Goal: Task Accomplishment & Management: Use online tool/utility

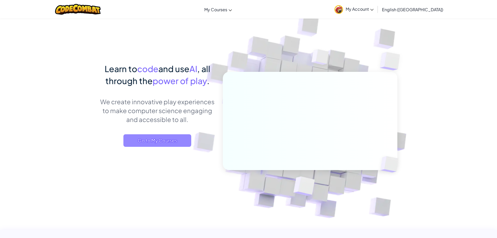
click at [181, 142] on span "Go to My Courses" at bounding box center [157, 140] width 68 height 13
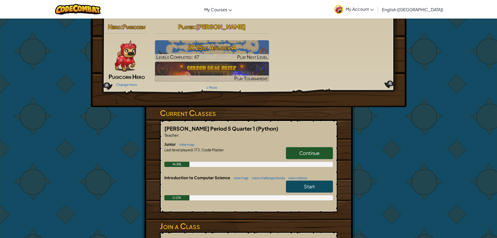
click at [299, 151] on span "Continue" at bounding box center [309, 153] width 20 height 6
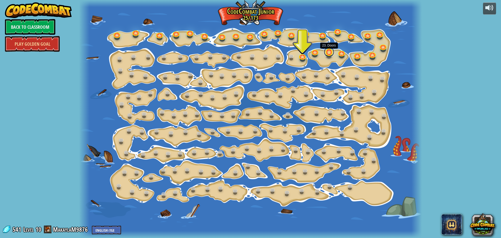
click at [330, 53] on link at bounding box center [329, 52] width 10 height 10
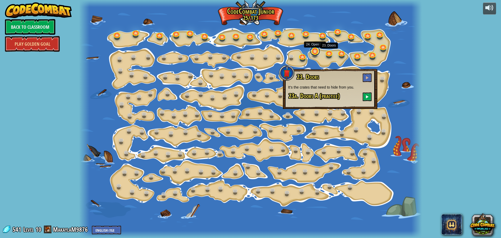
click at [314, 53] on link at bounding box center [315, 51] width 10 height 10
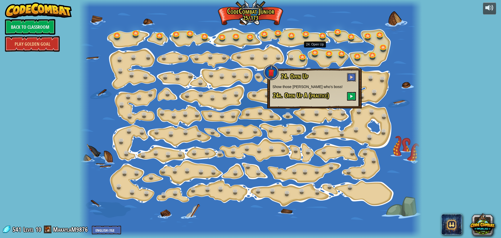
click at [350, 74] on button at bounding box center [351, 77] width 9 height 9
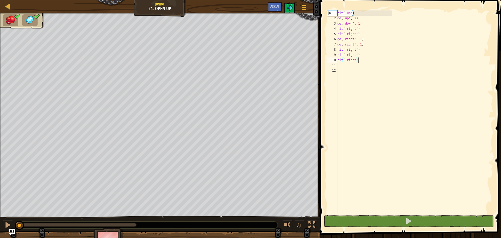
click at [359, 60] on div "hit ( 'up' ) go ( 'up' , 2 ) go ( 'down' , 1 ) hit ( 'right' ) hit ( 'right' ) …" at bounding box center [364, 117] width 56 height 214
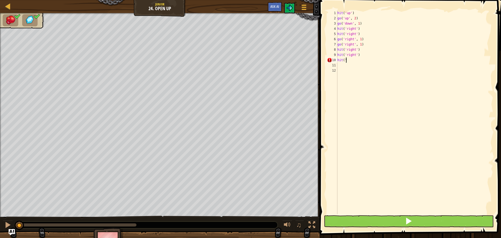
type textarea "h"
type textarea "g"
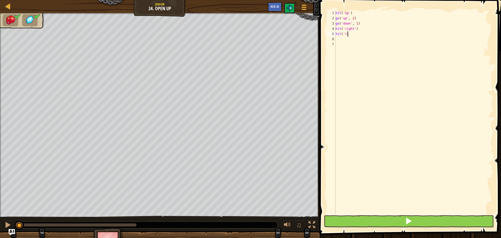
type textarea "h"
type textarea "g"
type textarea "up"
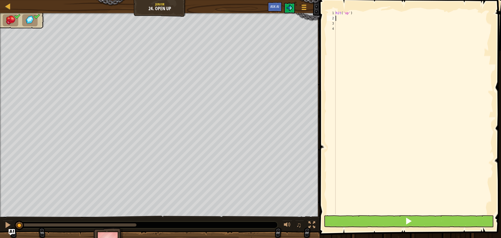
scroll to position [2, 0]
click at [355, 26] on div "go(' up ', 1) press enter hit(' up ') press enter" at bounding box center [383, 36] width 99 height 31
type textarea "hi"
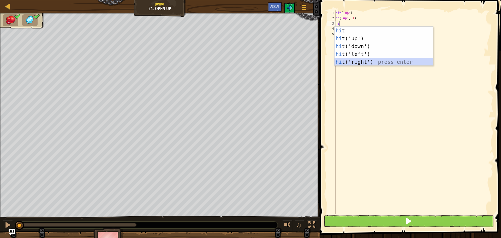
click at [361, 62] on div "hi t press enter hi t('up') press enter hi t('down') press enter hi t('left') p…" at bounding box center [383, 54] width 99 height 55
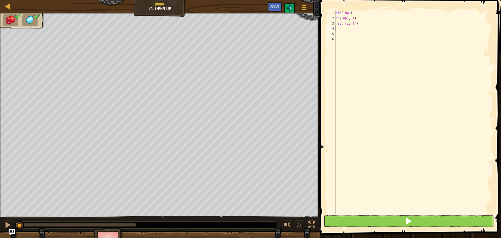
type textarea "h"
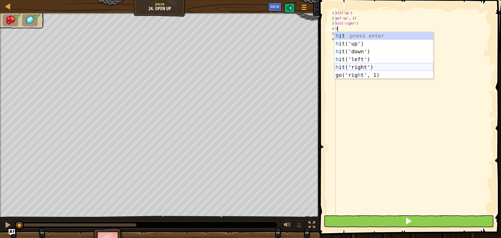
click at [361, 66] on div "h it press enter h it('up') press enter h it('down') press enter h it('left') p…" at bounding box center [383, 63] width 99 height 63
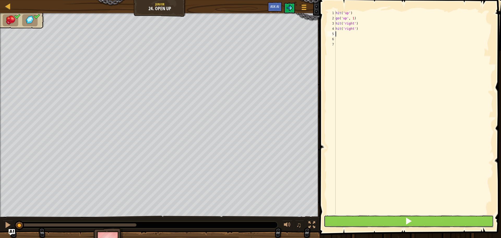
click at [371, 219] on button at bounding box center [409, 221] width 170 height 12
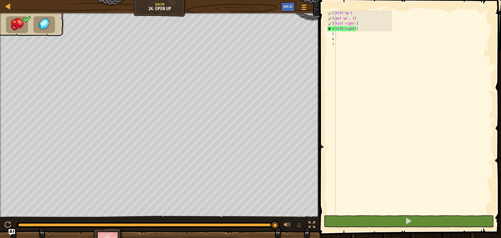
click at [351, 29] on div "hit ( 'up' ) go ( 'up' , 1 ) hit ( 'right' ) hit ( 'right' )" at bounding box center [363, 117] width 58 height 214
click at [352, 29] on div "hit ( 'up' ) go ( 'up' , 1 ) hit ( 'right' ) hit ( 'right' )" at bounding box center [363, 117] width 58 height 214
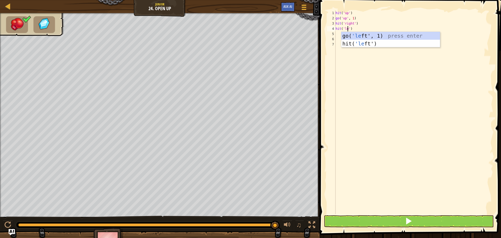
scroll to position [2, 1]
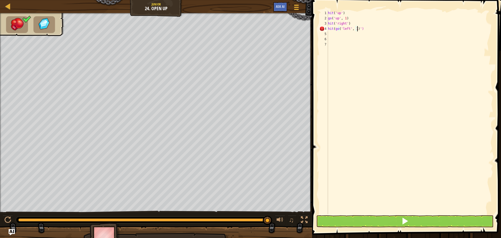
click at [362, 27] on div "hit ( 'up' ) go ( 'up' , 1 ) hit ( 'right' ) hit ( go ( 'left' , 1 ) ')" at bounding box center [357, 117] width 61 height 214
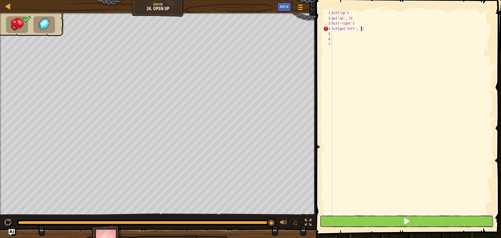
click at [378, 217] on button at bounding box center [406, 221] width 173 height 12
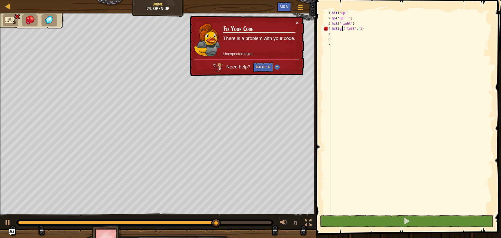
click at [341, 28] on div "hit ( 'up' ) go ( 'up' , 1 ) hit ( 'right' ) hit ( go ( 'left' , 1 )" at bounding box center [360, 117] width 59 height 214
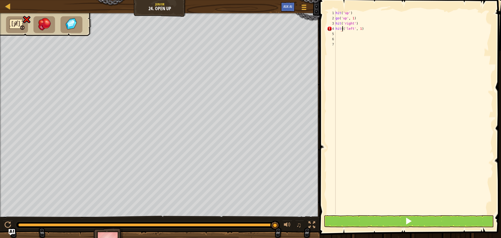
type textarea "hit('left', 1)"
click at [366, 221] on button at bounding box center [409, 221] width 170 height 12
